Goal: Information Seeking & Learning: Learn about a topic

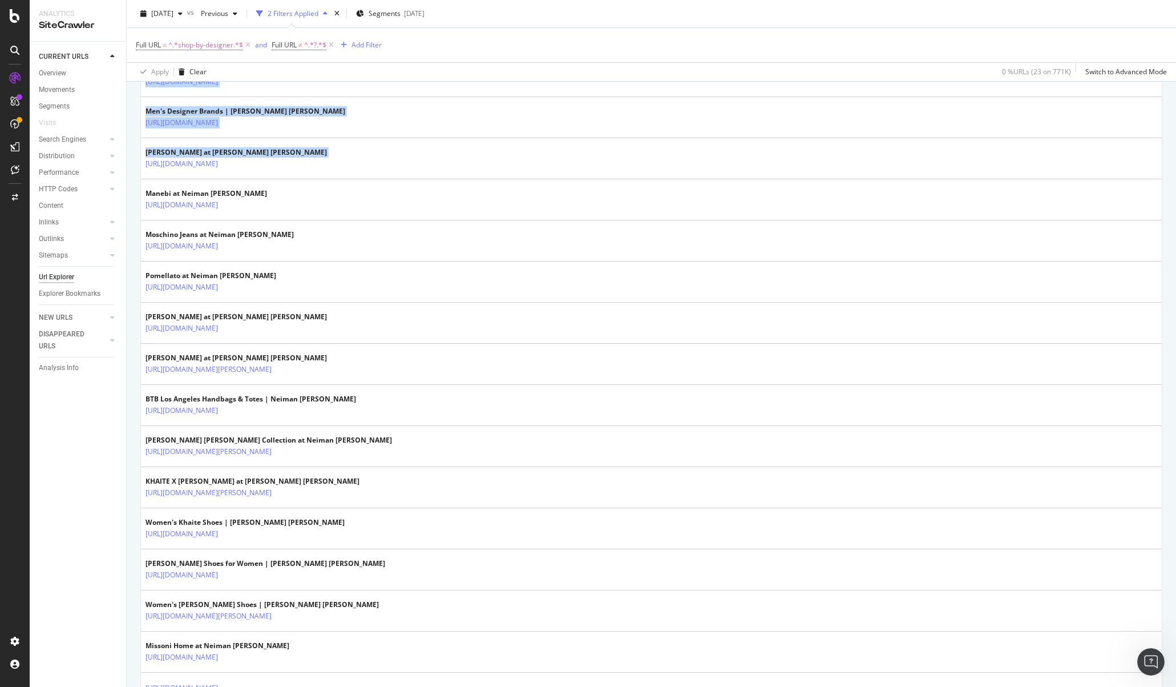
scroll to position [445, 0]
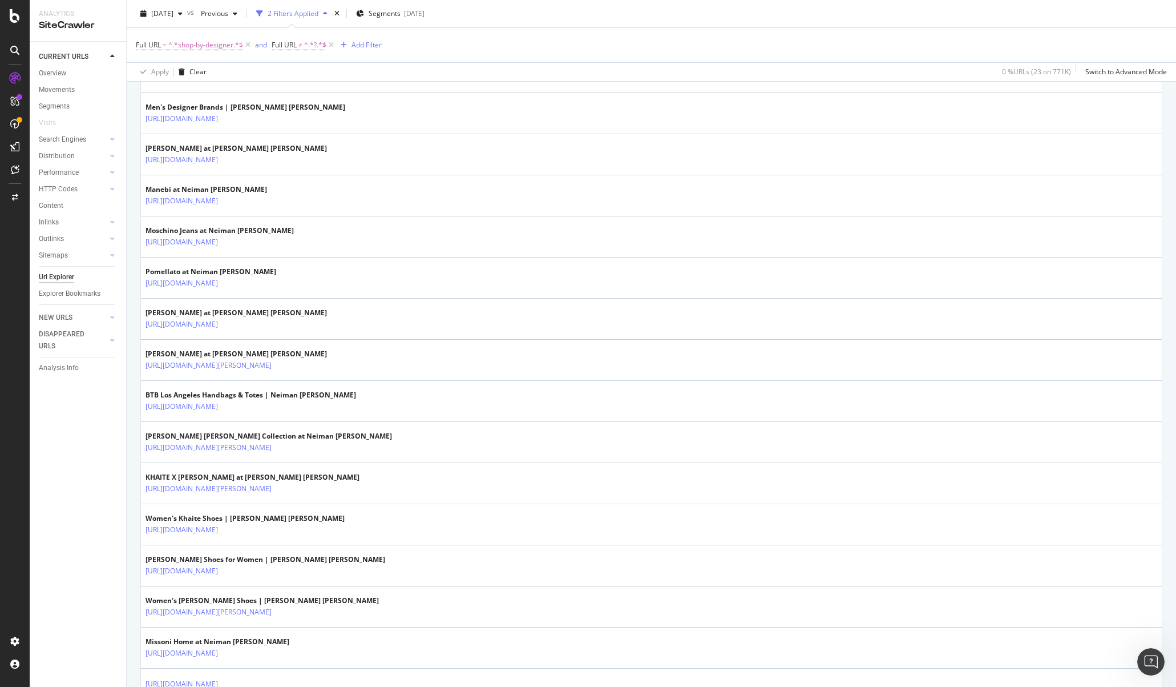
click at [107, 54] on div at bounding box center [112, 56] width 11 height 11
click at [10, 7] on div at bounding box center [15, 343] width 30 height 687
click at [12, 19] on icon at bounding box center [15, 16] width 10 height 14
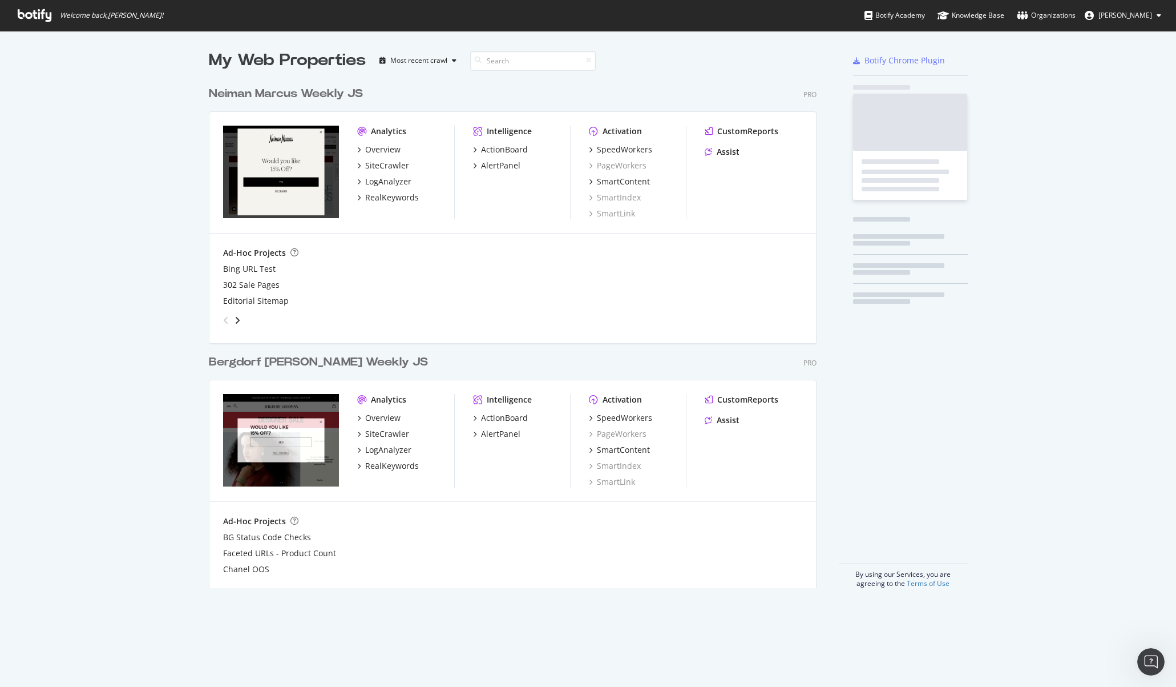
scroll to position [516, 617]
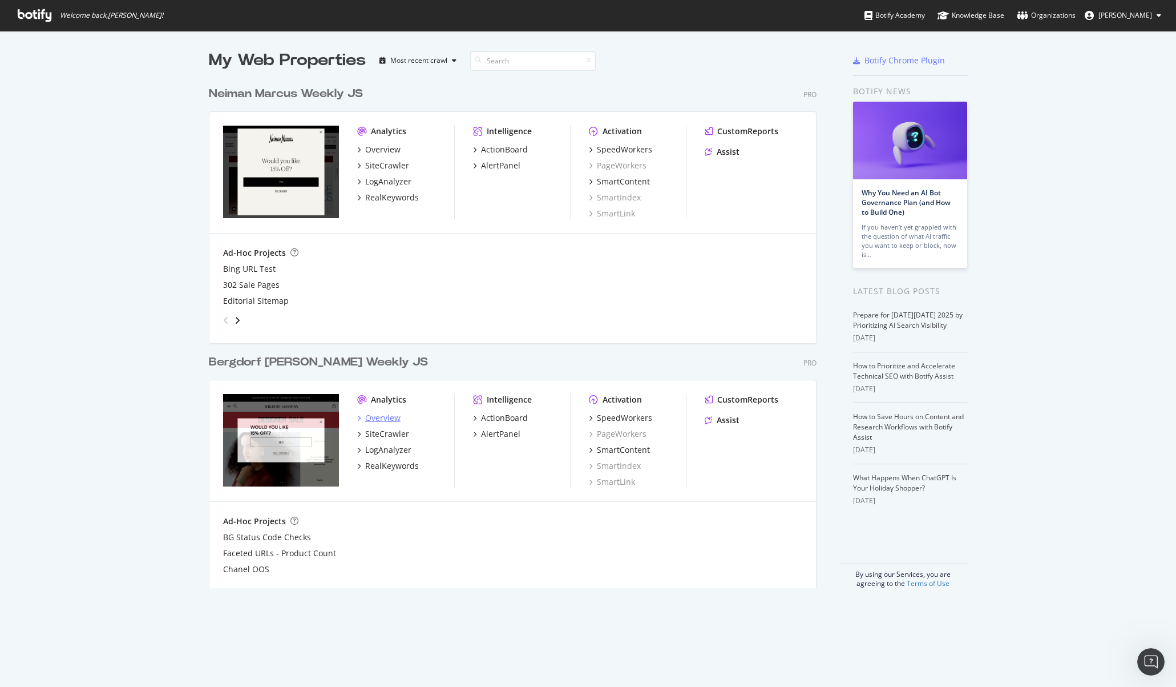
click at [381, 419] on div "Overview" at bounding box center [382, 417] width 35 height 11
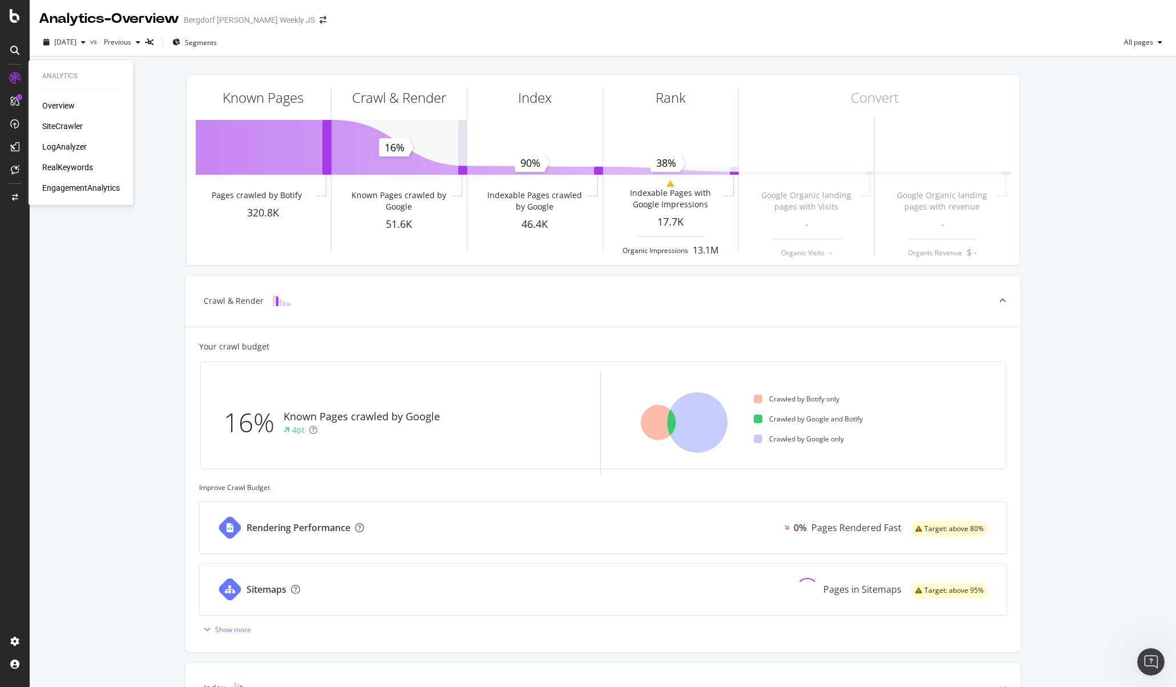
click at [70, 129] on div "SiteCrawler" at bounding box center [62, 125] width 41 height 11
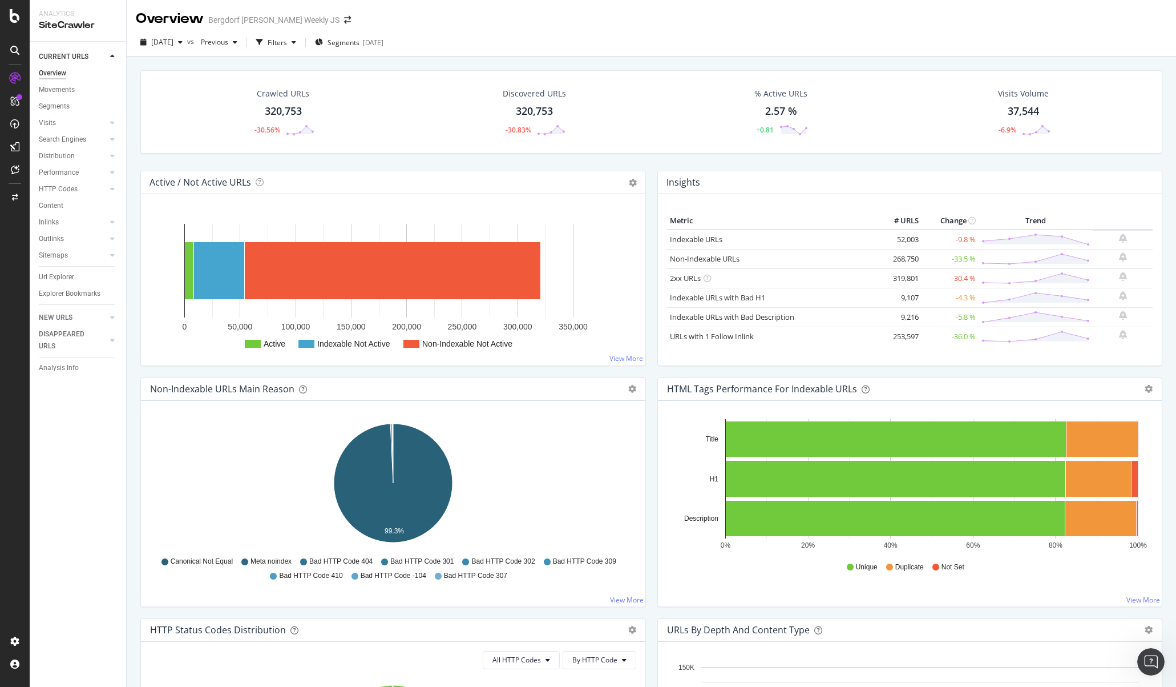
click at [283, 109] on div "320,753" at bounding box center [283, 111] width 37 height 15
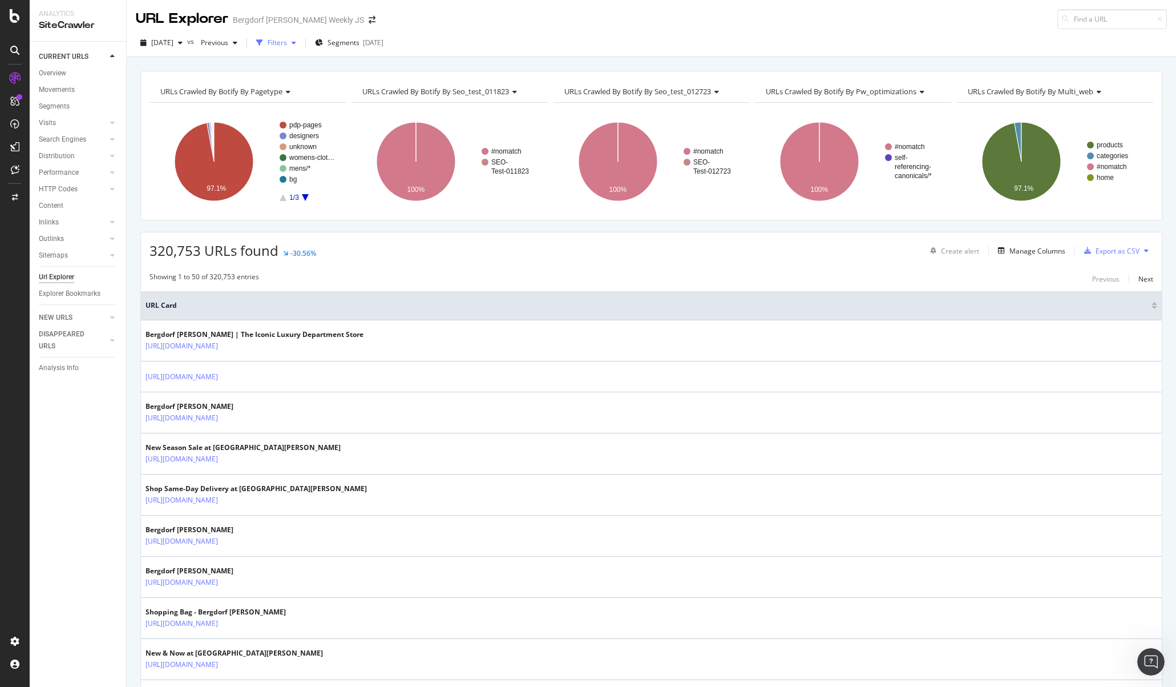
click at [287, 41] on div "Filters" at bounding box center [277, 43] width 19 height 10
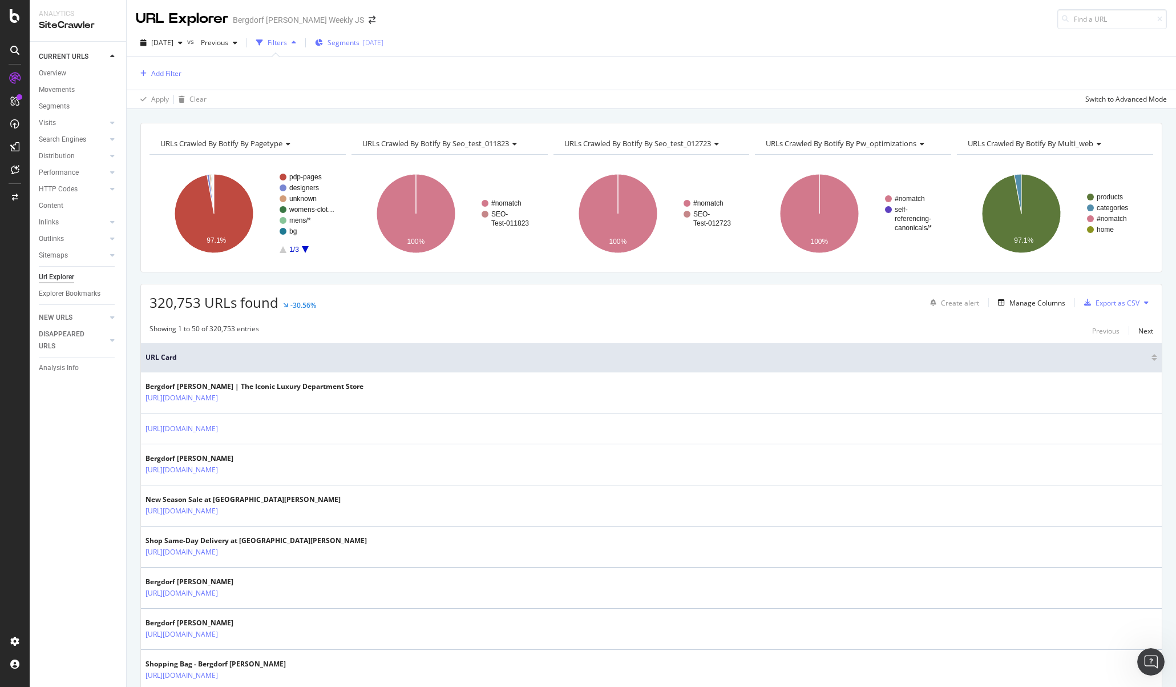
click at [360, 41] on span "Segments" at bounding box center [344, 43] width 32 height 10
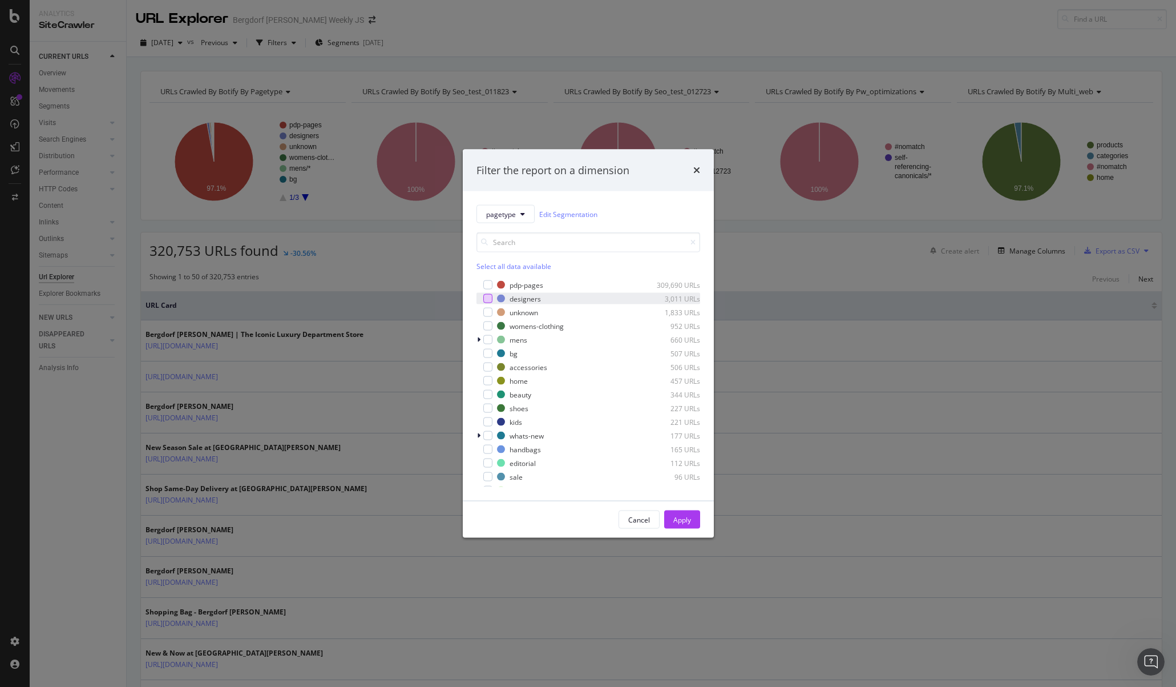
click at [487, 297] on div "modal" at bounding box center [487, 298] width 9 height 9
click at [688, 520] on div "Apply" at bounding box center [682, 519] width 18 height 10
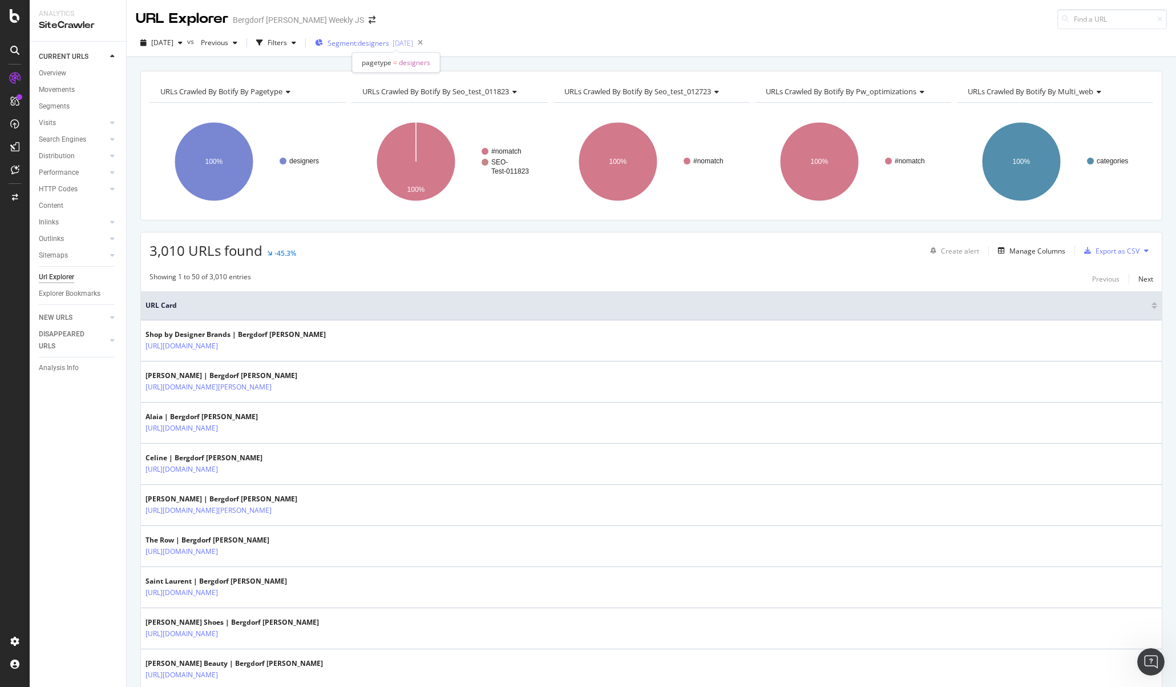
click at [389, 44] on span "Segment: designers" at bounding box center [359, 43] width 62 height 10
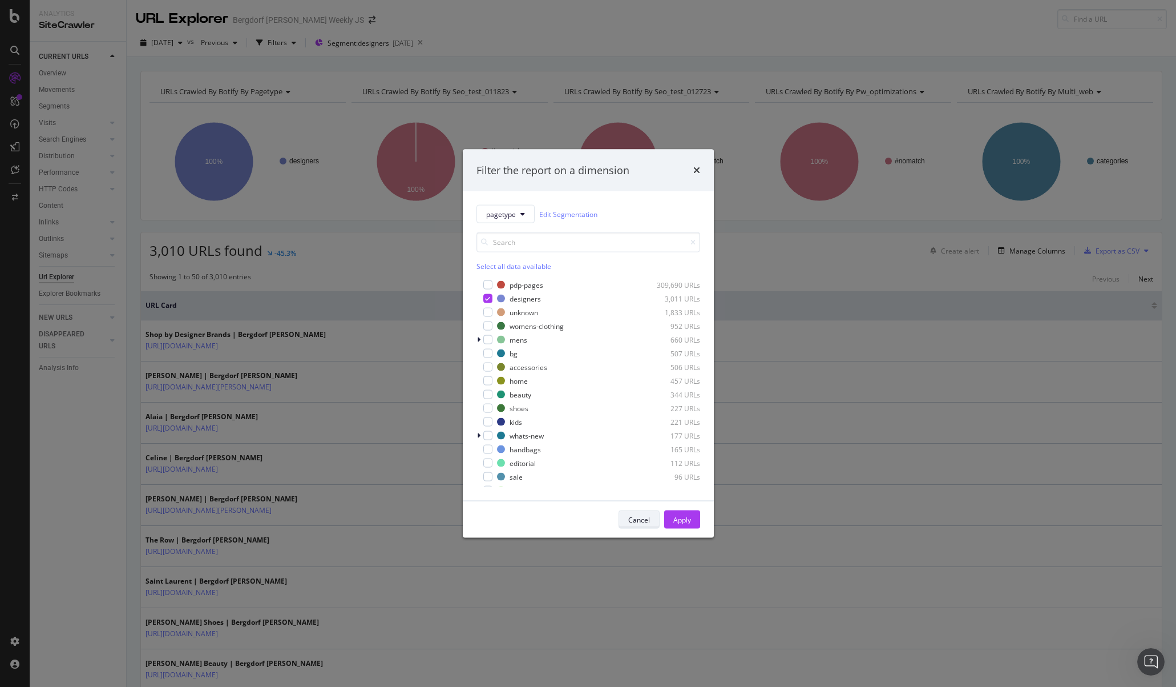
click at [636, 522] on div "Cancel" at bounding box center [639, 519] width 22 height 10
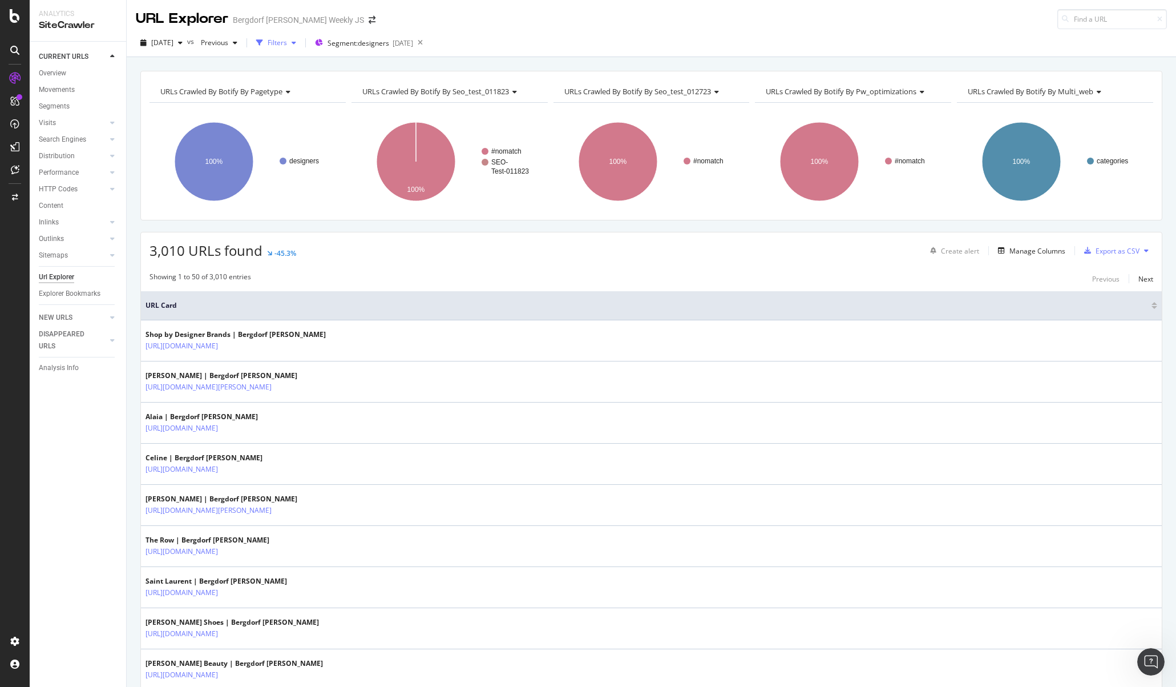
click at [301, 38] on div "Filters" at bounding box center [276, 42] width 49 height 17
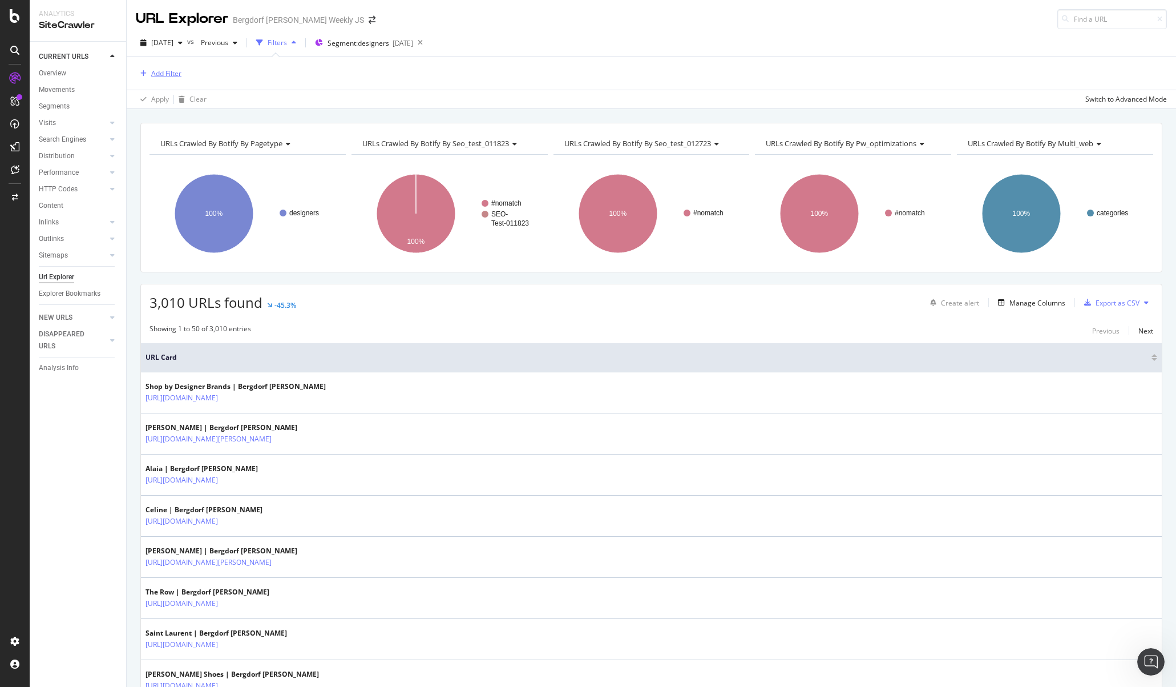
click at [175, 76] on div "Add Filter" at bounding box center [166, 73] width 30 height 10
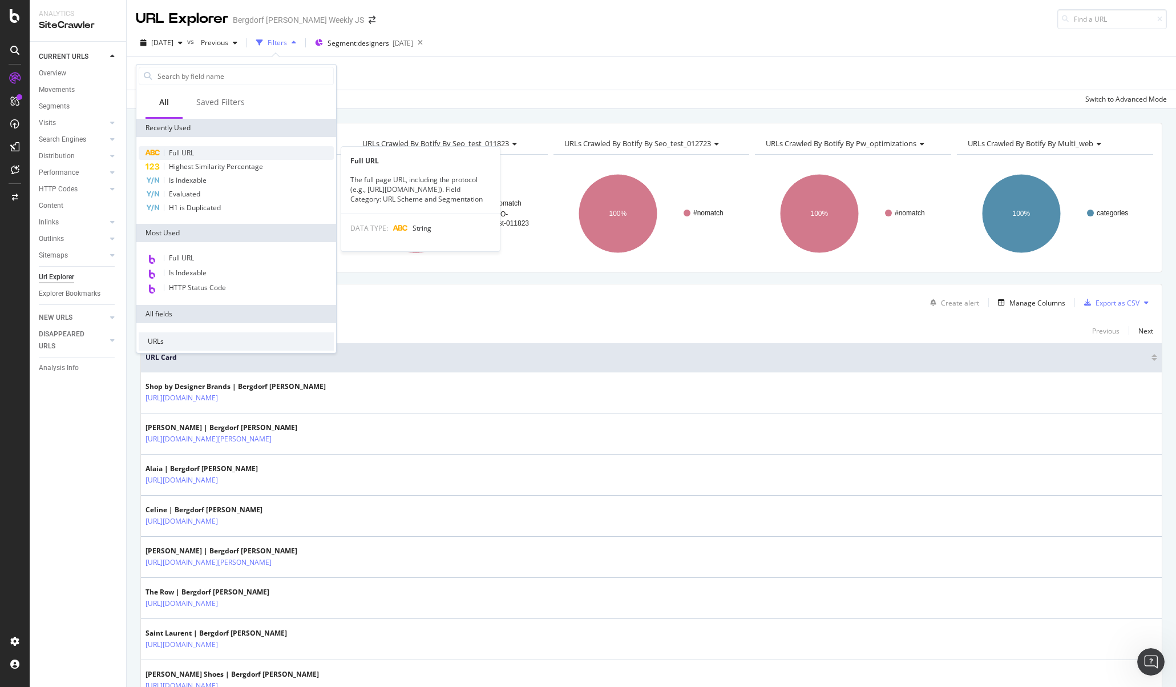
click at [179, 151] on span "Full URL" at bounding box center [181, 153] width 25 height 10
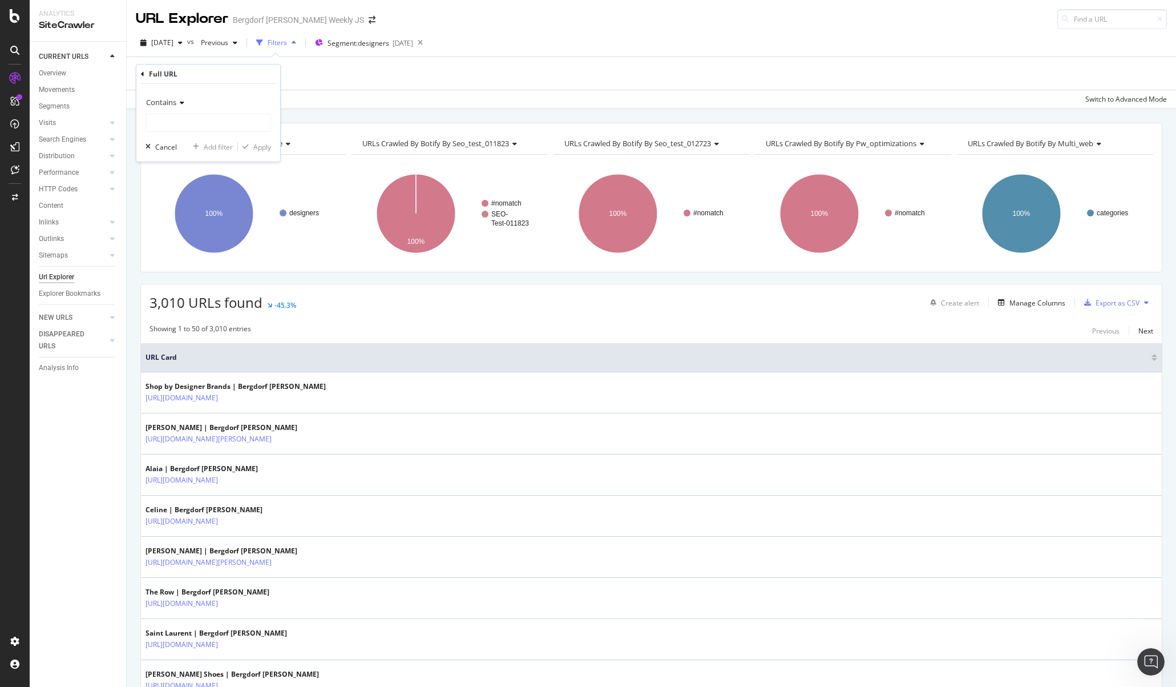
click at [185, 102] on div "Contains" at bounding box center [209, 102] width 126 height 18
click at [181, 232] on span "Doesn't contain" at bounding box center [176, 230] width 50 height 10
click at [185, 119] on input "text" at bounding box center [208, 123] width 124 height 18
type input "?"
click at [269, 148] on div "Apply" at bounding box center [262, 147] width 18 height 10
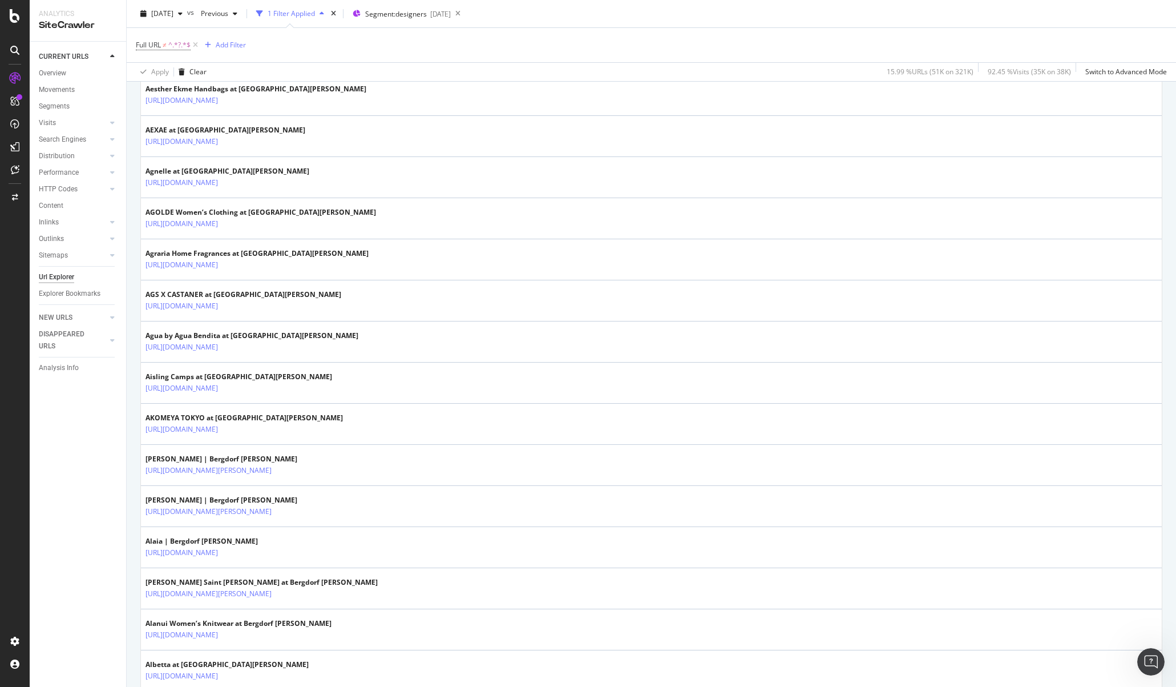
scroll to position [1713, 0]
